Goal: Task Accomplishment & Management: Use online tool/utility

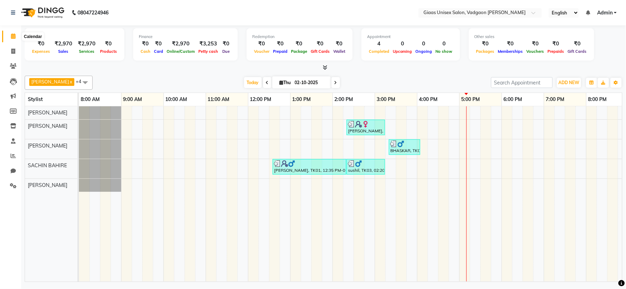
click at [12, 36] on icon at bounding box center [13, 35] width 5 height 5
click at [325, 66] on icon at bounding box center [325, 67] width 5 height 5
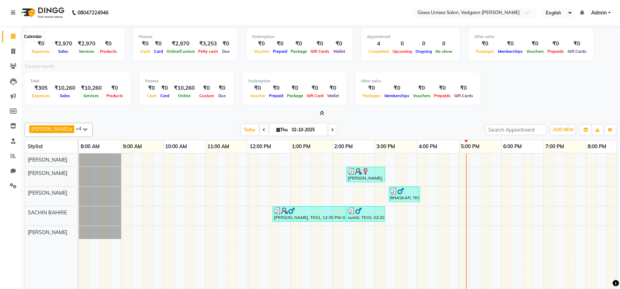
click at [14, 39] on icon at bounding box center [13, 35] width 5 height 5
click at [319, 114] on span at bounding box center [320, 113] width 7 height 7
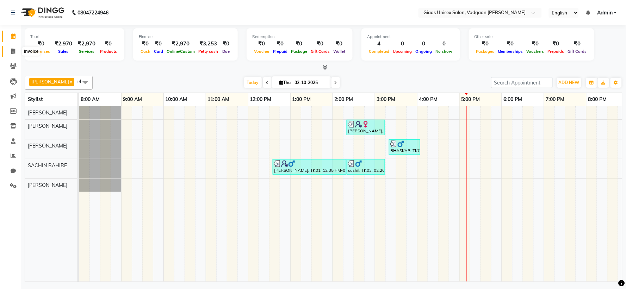
click at [12, 54] on icon at bounding box center [13, 51] width 4 height 5
select select "service"
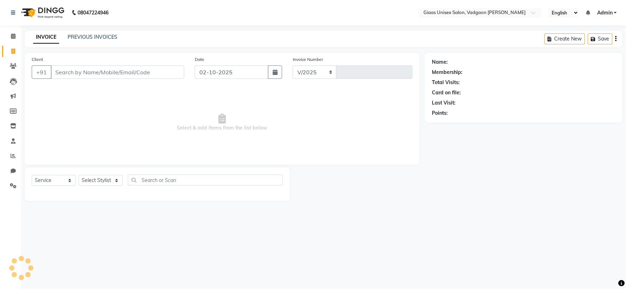
select select "8007"
type input "2171"
click at [16, 36] on span at bounding box center [13, 36] width 12 height 8
